Goal: Complete application form

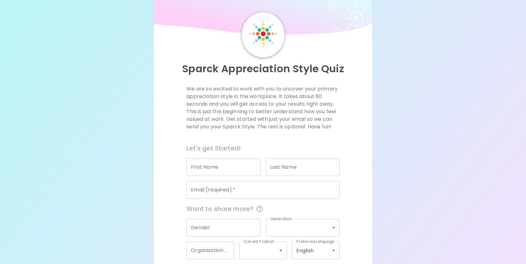
scroll to position [13, 0]
click at [218, 165] on input "First Name" at bounding box center [223, 168] width 74 height 18
type input "[PERSON_NAME]"
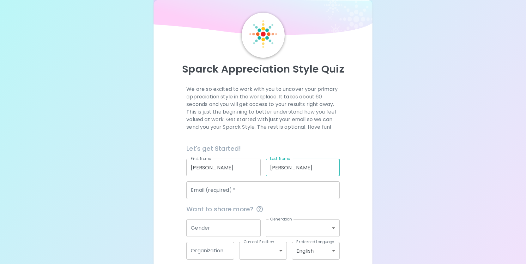
type input "[PERSON_NAME]"
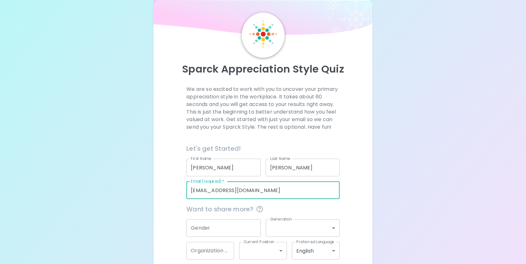
scroll to position [44, 0]
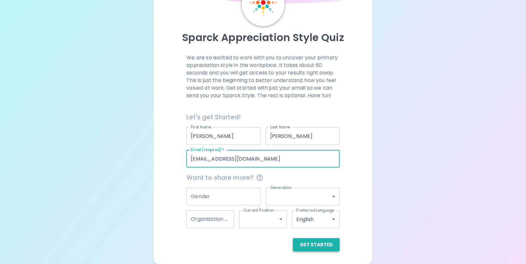
type input "[EMAIL_ADDRESS][DOMAIN_NAME]"
click at [332, 247] on button "Get Started" at bounding box center [316, 244] width 47 height 13
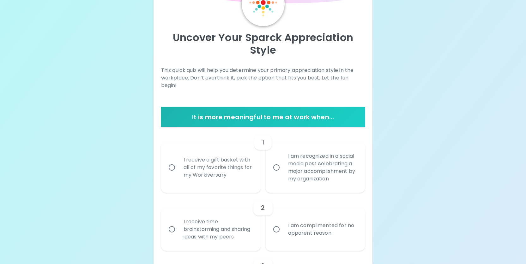
scroll to position [107, 0]
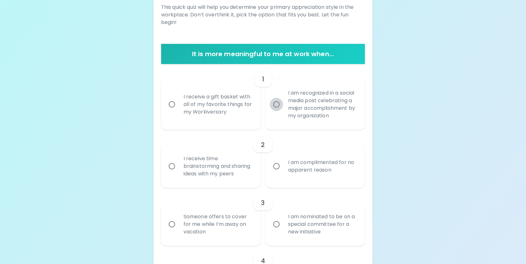
click at [276, 101] on input "I am recognized in a social media post celebrating a major accomplishment by my…" at bounding box center [276, 104] width 13 height 13
radio input "true"
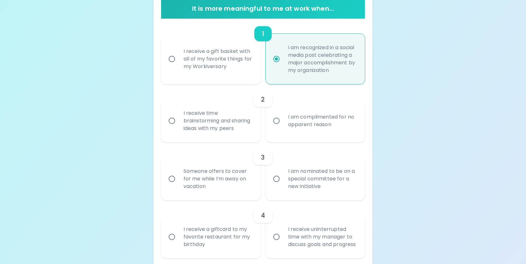
scroll to position [158, 0]
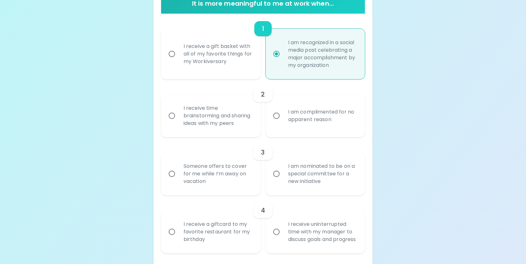
click at [171, 50] on input "I receive a gift basket with all of my favorite things for my Workiversary" at bounding box center [171, 53] width 13 height 13
radio input "true"
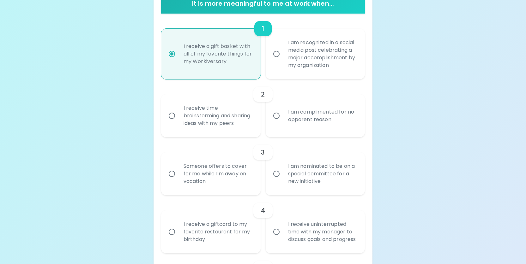
click at [277, 119] on input "I am complimented for no apparent reason" at bounding box center [276, 115] width 13 height 13
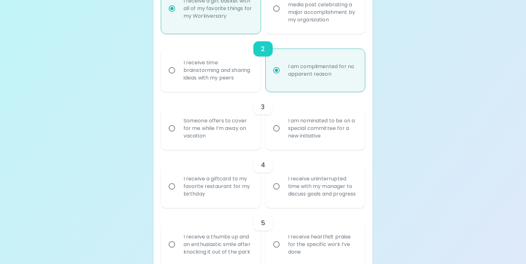
scroll to position [208, 0]
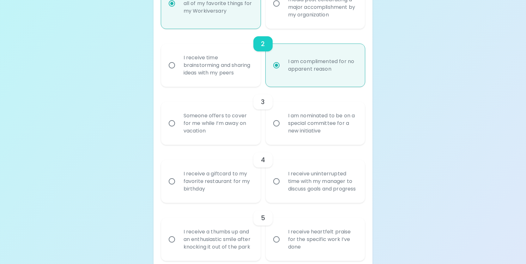
radio input "true"
click at [171, 130] on input "Someone offers to cover for me while I’m away on vacation" at bounding box center [171, 123] width 13 height 13
radio input "false"
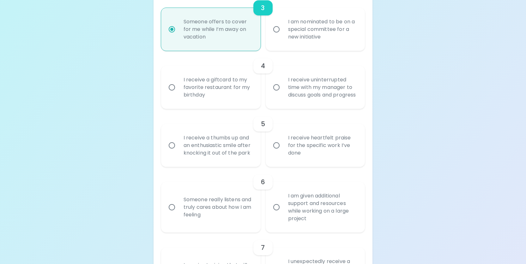
scroll to position [322, 0]
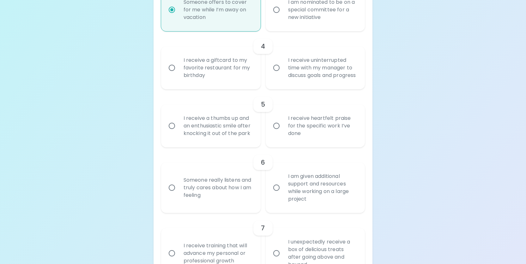
radio input "true"
click at [173, 75] on input "I receive a giftcard to my favorite restaurant for my birthday" at bounding box center [171, 67] width 13 height 13
radio input "false"
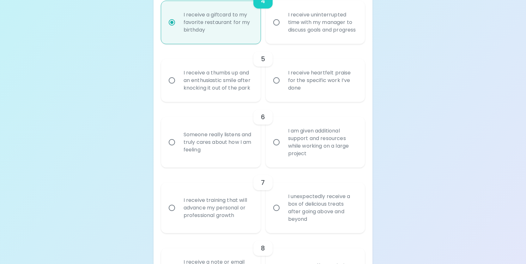
scroll to position [373, 0]
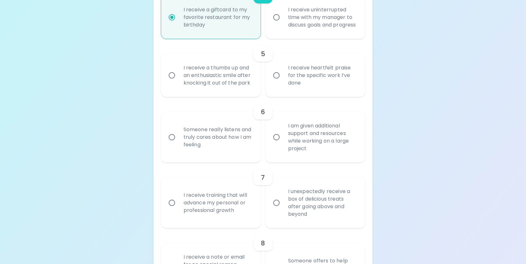
radio input "true"
click at [274, 82] on input "I receive heartfelt praise for the specific work I’ve done" at bounding box center [276, 75] width 13 height 13
radio input "false"
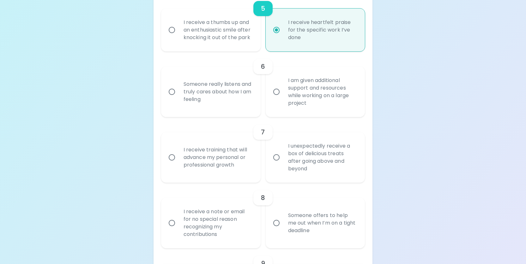
scroll to position [423, 0]
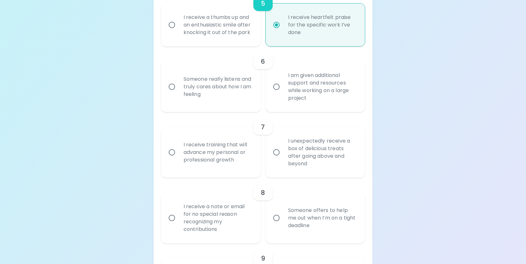
radio input "true"
click at [175, 93] on input "Someone really listens and truly cares about how I am feeling" at bounding box center [171, 86] width 13 height 13
radio input "false"
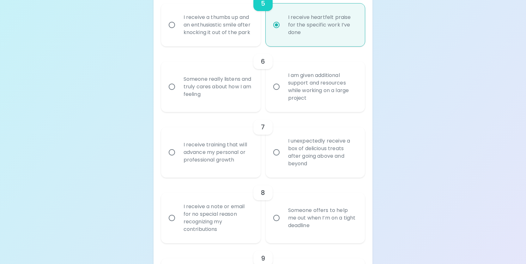
radio input "false"
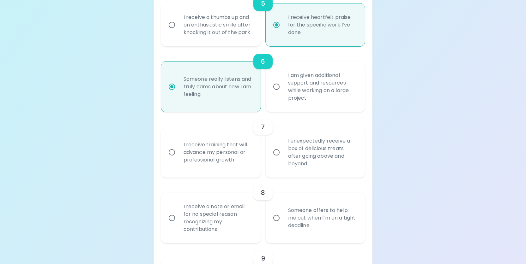
scroll to position [474, 0]
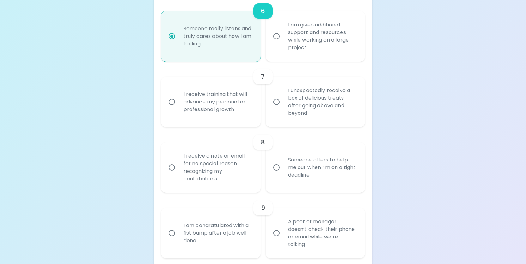
radio input "true"
click at [277, 109] on input "I unexpectedly receive a box of delicious treats after going above and beyond" at bounding box center [276, 101] width 13 height 13
radio input "false"
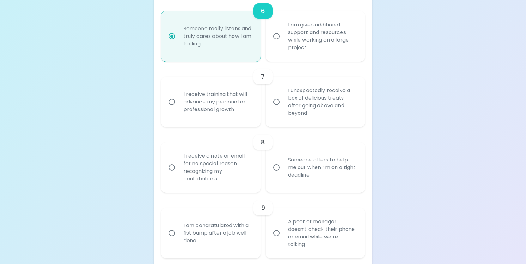
radio input "false"
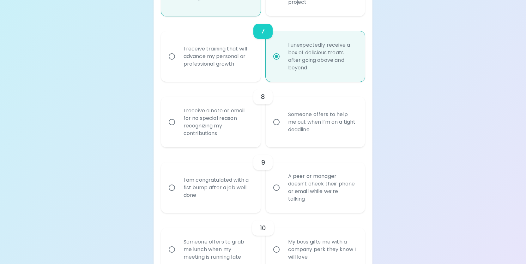
scroll to position [524, 0]
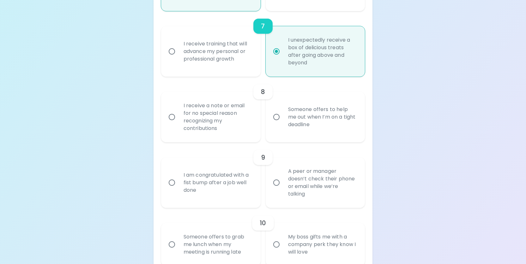
radio input "true"
click at [272, 124] on input "Someone offers to help me out when I’m on a tight deadline" at bounding box center [276, 116] width 13 height 13
radio input "false"
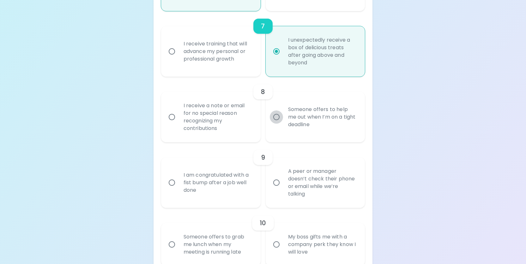
radio input "false"
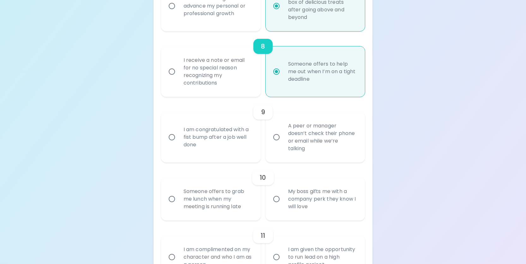
scroll to position [575, 0]
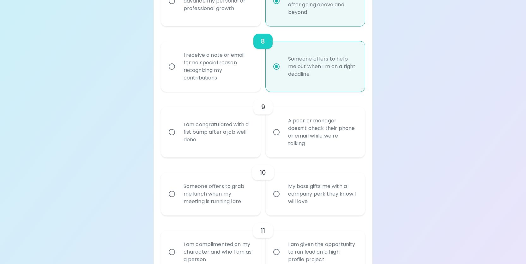
radio input "true"
click at [180, 150] on div "I am congratulated with a fist bump after a job well done" at bounding box center [217, 132] width 79 height 38
click at [178, 139] on input "I am congratulated with a fist bump after a job well done" at bounding box center [171, 132] width 13 height 13
radio input "false"
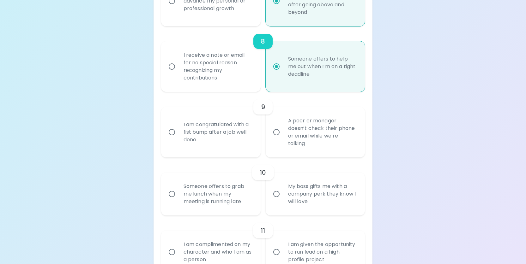
radio input "false"
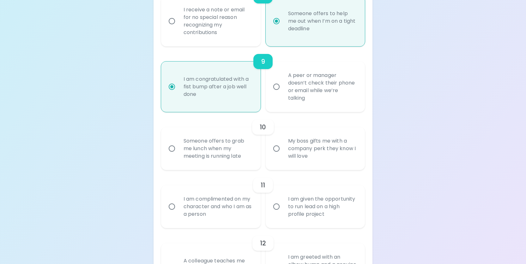
scroll to position [625, 0]
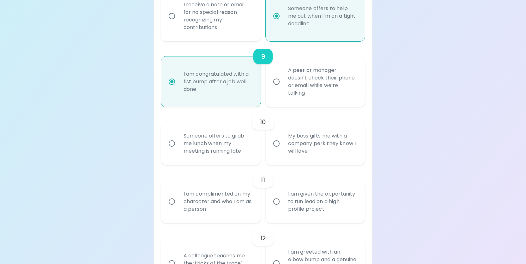
radio input "true"
click at [177, 150] on input "Someone offers to grab me lunch when my meeting is running late" at bounding box center [171, 143] width 13 height 13
radio input "false"
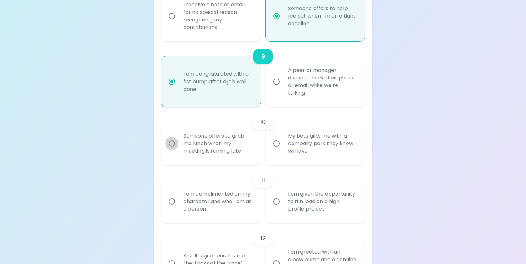
radio input "false"
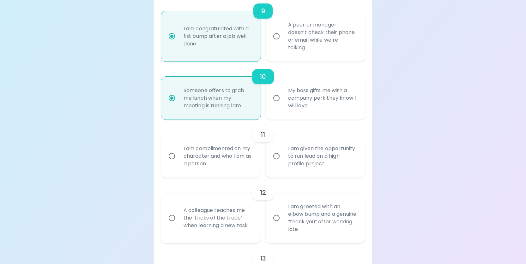
scroll to position [676, 0]
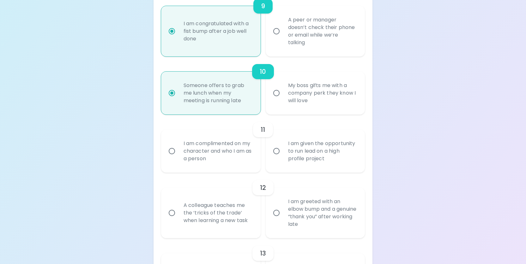
radio input "true"
click at [235, 170] on div "I am complimented on my character and who I am as a person" at bounding box center [217, 151] width 79 height 38
click at [178, 158] on input "I am complimented on my character and who I am as a person" at bounding box center [171, 151] width 13 height 13
radio input "false"
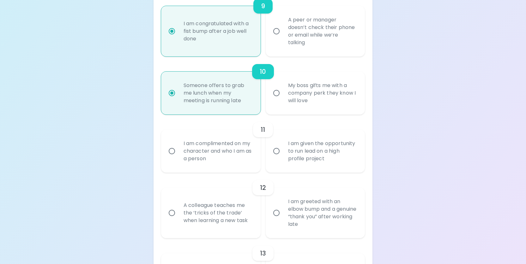
radio input "false"
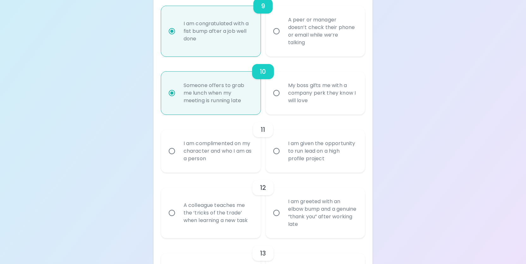
radio input "false"
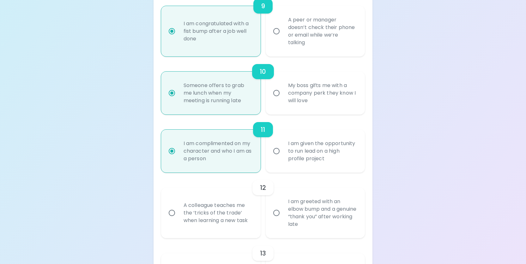
scroll to position [726, 0]
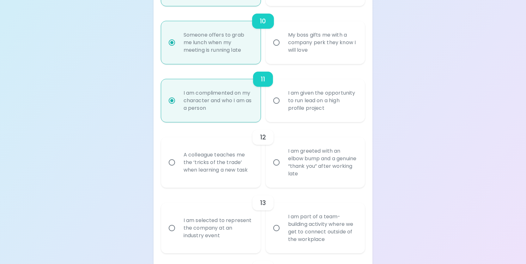
radio input "true"
drag, startPoint x: 238, startPoint y: 193, endPoint x: 244, endPoint y: 196, distance: 6.5
click at [244, 182] on div "A colleague teaches me the ‘tricks of the trade’ when learning a new task" at bounding box center [217, 163] width 79 height 38
click at [243, 182] on div "A colleague teaches me the ‘tricks of the trade’ when learning a new task" at bounding box center [217, 163] width 79 height 38
click at [178, 169] on input "A colleague teaches me the ‘tricks of the trade’ when learning a new task" at bounding box center [171, 162] width 13 height 13
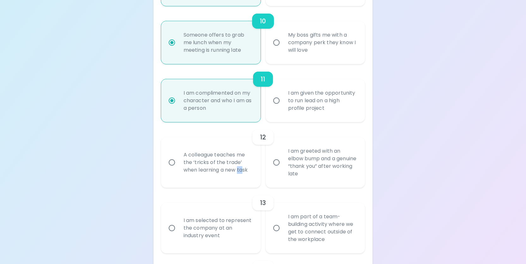
radio input "false"
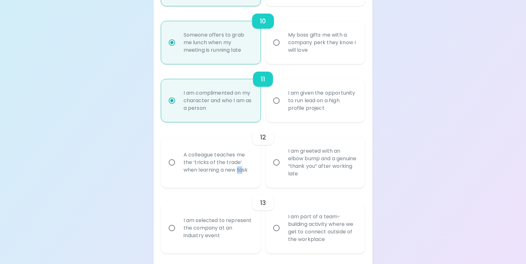
radio input "false"
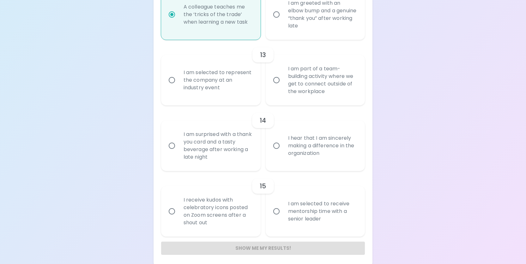
scroll to position [893, 0]
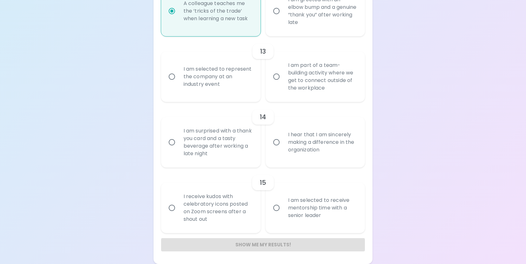
radio input "true"
click at [331, 92] on div "I am part of a team-building activity where we get to connect outside of the wo…" at bounding box center [322, 76] width 79 height 45
click at [283, 83] on input "I am part of a team-building activity where we get to connect outside of the wo…" at bounding box center [276, 76] width 13 height 13
radio input "false"
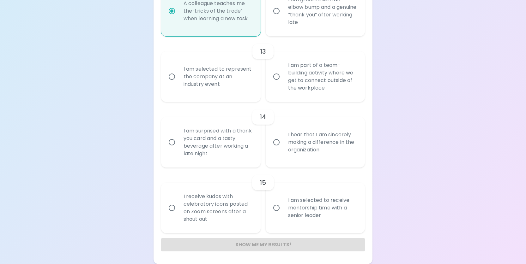
radio input "false"
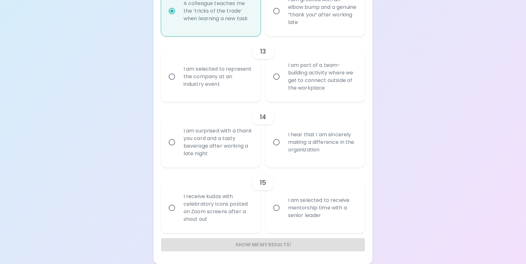
radio input "false"
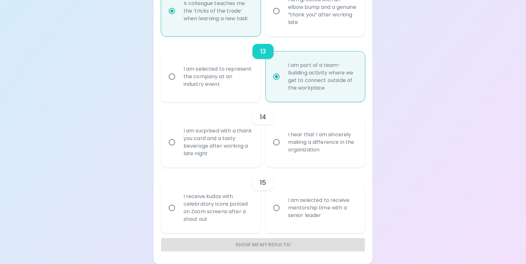
radio input "true"
click at [310, 150] on div "I hear that I am sincerely making a difference in the organization" at bounding box center [322, 142] width 79 height 38
click at [283, 149] on input "I hear that I am sincerely making a difference in the organization" at bounding box center [276, 142] width 13 height 13
radio input "false"
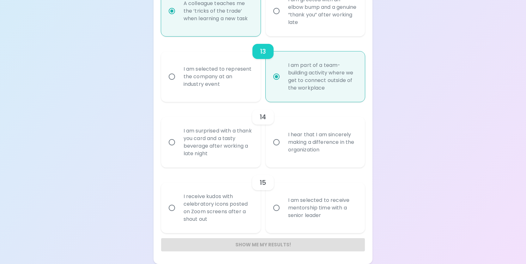
radio input "false"
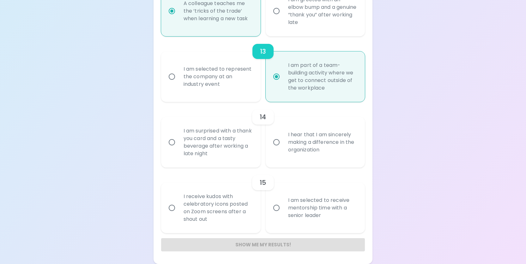
radio input "false"
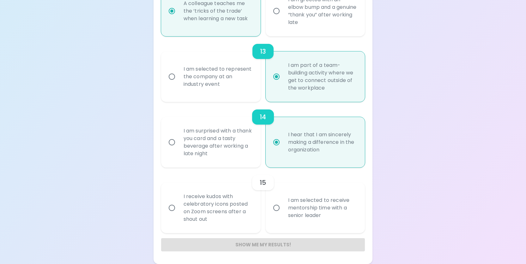
radio input "true"
click at [275, 204] on input "I am selected to receive mentorship time with a senior leader" at bounding box center [276, 207] width 13 height 13
radio input "false"
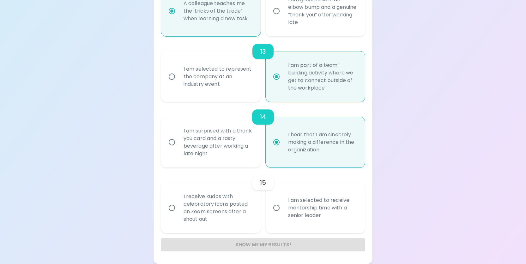
radio input "false"
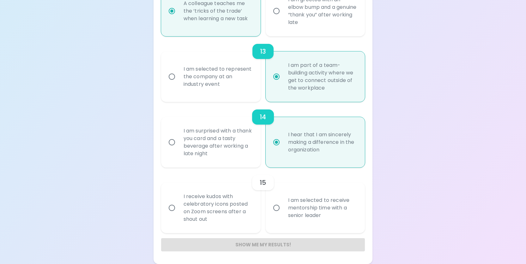
radio input "false"
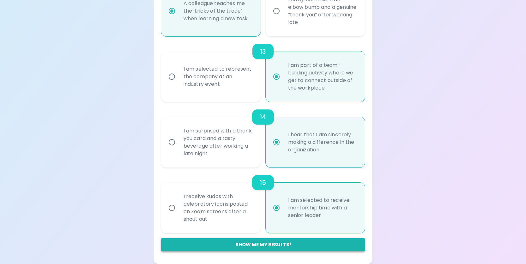
radio input "true"
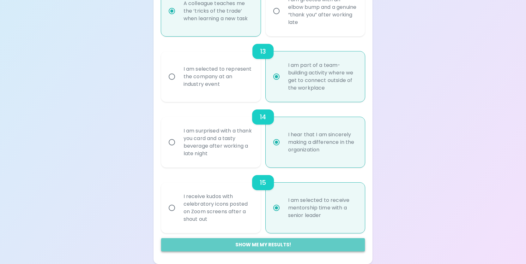
click at [270, 247] on button "Show me my results!" at bounding box center [263, 244] width 204 height 13
radio input "false"
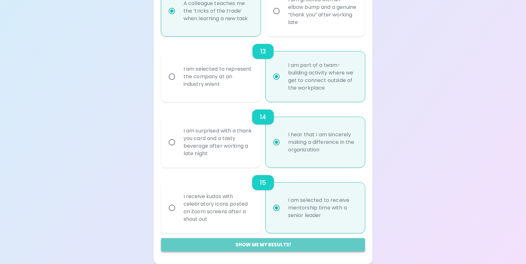
radio input "false"
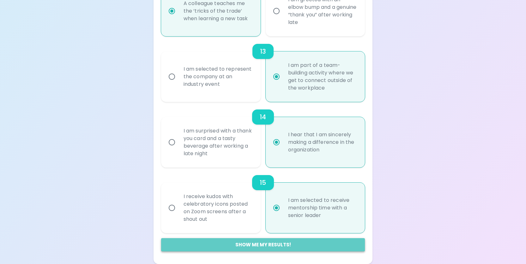
radio input "false"
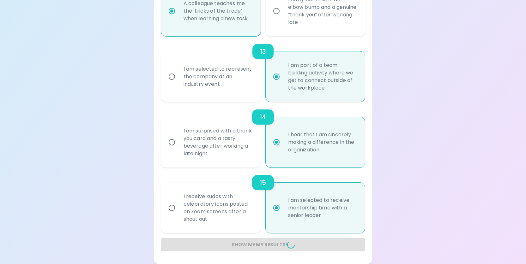
radio input "false"
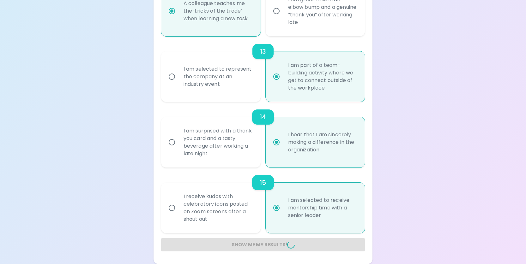
radio input "false"
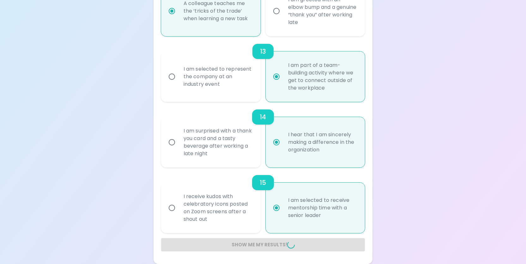
radio input "false"
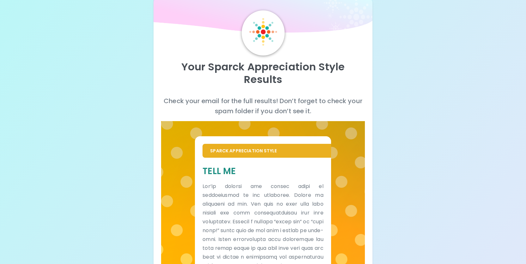
scroll to position [0, 0]
